Goal: Communication & Community: Answer question/provide support

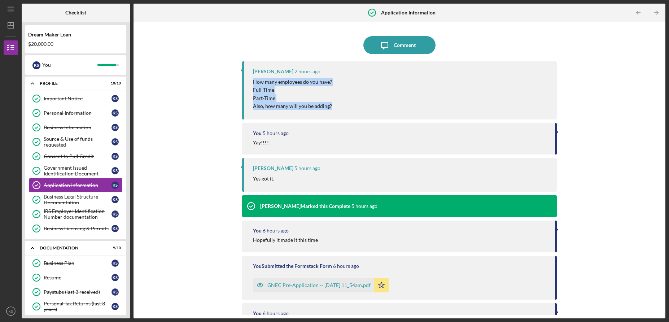
drag, startPoint x: 336, startPoint y: 108, endPoint x: 258, endPoint y: 78, distance: 83.8
click at [258, 78] on div "How many employees do you have? [DEMOGRAPHIC_DATA] Part-Time Also, how many wil…" at bounding box center [401, 94] width 297 height 32
copy div "How many employees do you have? [DEMOGRAPHIC_DATA] Part-Time Also, how many wil…"
drag, startPoint x: 400, startPoint y: 48, endPoint x: 395, endPoint y: 46, distance: 5.7
click at [400, 47] on div "Comment" at bounding box center [405, 45] width 22 height 18
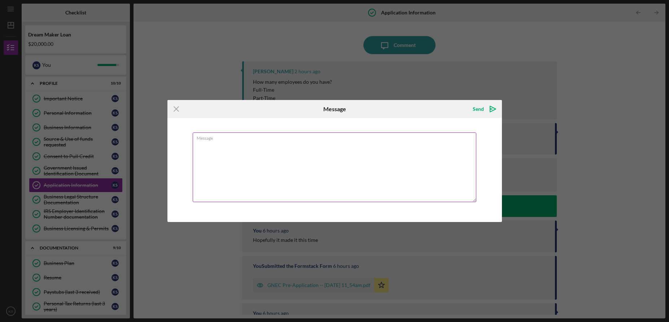
click at [326, 167] on textarea "Message" at bounding box center [335, 167] width 284 height 70
click at [289, 142] on textarea "How many employees do you have? [DEMOGRAPHIC_DATA] Part-Time Also, how many wil…" at bounding box center [335, 167] width 284 height 70
click at [276, 154] on textarea "How many employees do you have? [DEMOGRAPHIC_DATA] Part-Time Also, how many wil…" at bounding box center [335, 167] width 284 height 70
click at [274, 166] on textarea "How many employees do you have? [DEMOGRAPHIC_DATA]: 1 Part-Time Also, how many …" at bounding box center [335, 167] width 284 height 70
click at [221, 156] on textarea "How many employees do you have? [DEMOGRAPHIC_DATA]: 1 Part-Time: Also, how many…" at bounding box center [335, 167] width 284 height 70
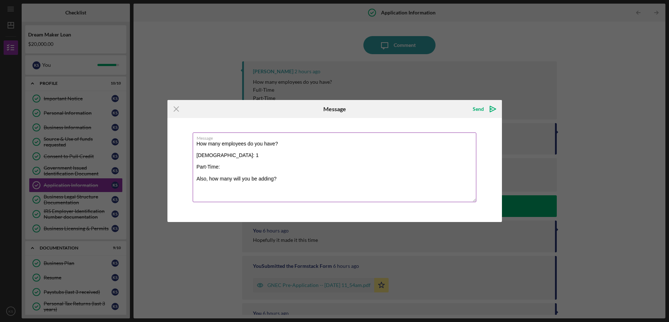
click at [229, 155] on textarea "How many employees do you have? [DEMOGRAPHIC_DATA]: 1 Part-Time: Also, how many…" at bounding box center [335, 167] width 284 height 70
click at [230, 165] on textarea "How many employees do you have? [DEMOGRAPHIC_DATA]: 1 (me) Part-Time: Also, how…" at bounding box center [335, 167] width 284 height 70
click at [293, 181] on textarea "How many employees do you have? [DEMOGRAPHIC_DATA]: 1 (me) Part-Time: 5 Also, h…" at bounding box center [335, 167] width 284 height 70
drag, startPoint x: 236, startPoint y: 153, endPoint x: 226, endPoint y: 153, distance: 10.1
click at [226, 153] on textarea "How many employees do you have? [DEMOGRAPHIC_DATA]: 1 (me) Part-Time: 5 Also, h…" at bounding box center [335, 167] width 284 height 70
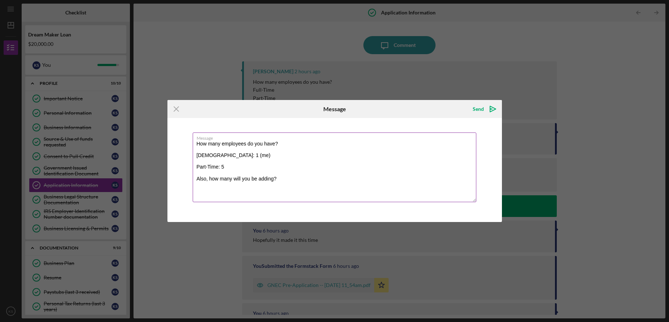
click at [236, 155] on textarea "How many employees do you have? [DEMOGRAPHIC_DATA]: 1 (me) Part-Time: 5 Also, h…" at bounding box center [335, 167] width 284 height 70
drag, startPoint x: 235, startPoint y: 155, endPoint x: 221, endPoint y: 156, distance: 13.4
click at [221, 156] on textarea "How many employees do you have? [DEMOGRAPHIC_DATA]: 1 (me) Part-Time: 5 Also, h…" at bounding box center [335, 167] width 284 height 70
click at [302, 181] on textarea "How many employees do you have? [DEMOGRAPHIC_DATA]: 0 Part-Time: 5 Also, how ma…" at bounding box center [335, 167] width 284 height 70
type textarea "How many employees do you have? [DEMOGRAPHIC_DATA]: 0 Part-Time: 5 Also, how ma…"
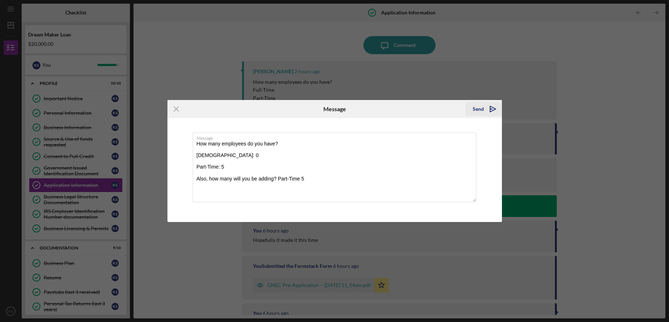
click at [477, 111] on div "Send" at bounding box center [478, 109] width 11 height 14
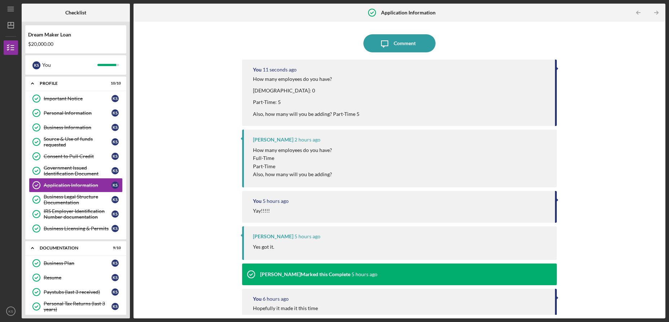
scroll to position [14, 0]
